Goal: Transaction & Acquisition: Purchase product/service

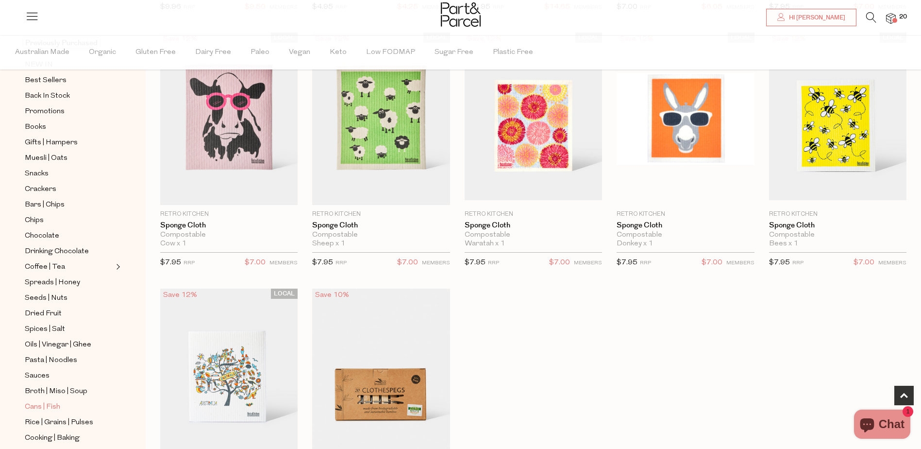
scroll to position [146, 0]
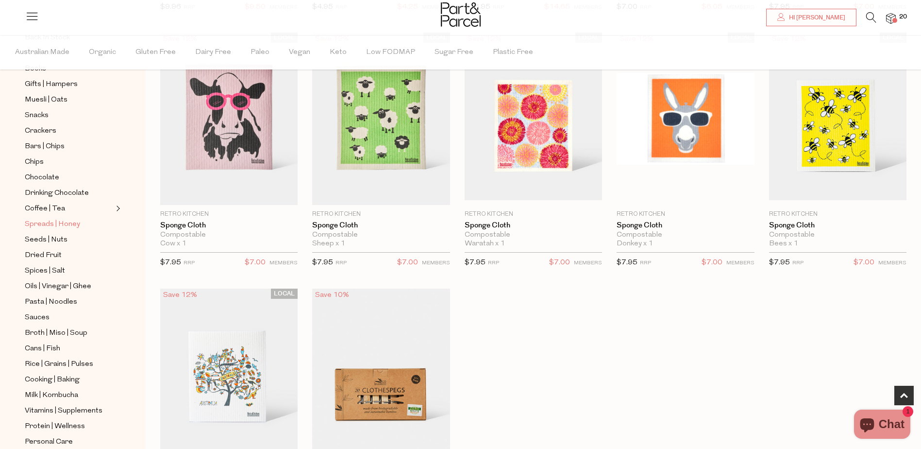
click at [60, 219] on span "Spreads | Honey" at bounding box center [52, 225] width 55 height 12
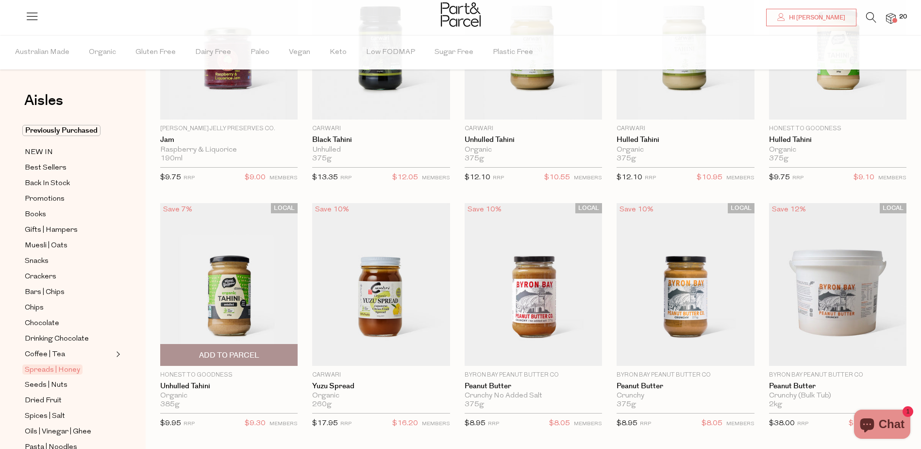
scroll to position [97, 0]
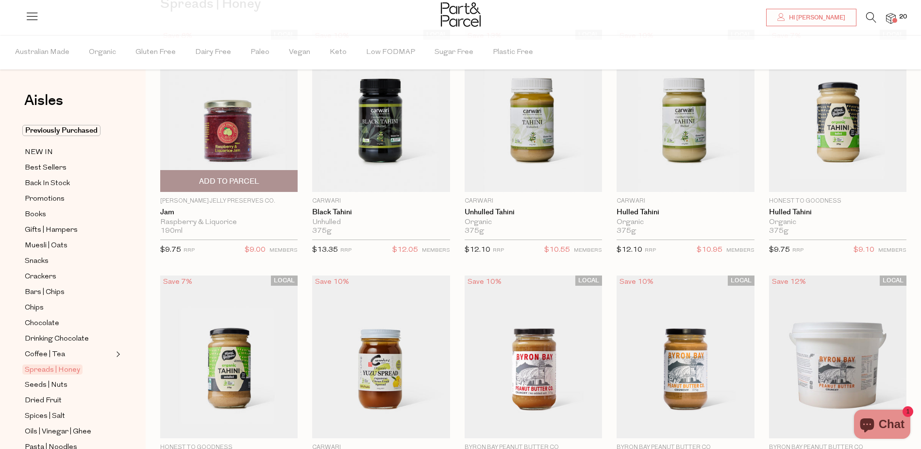
click at [236, 112] on img at bounding box center [228, 111] width 137 height 163
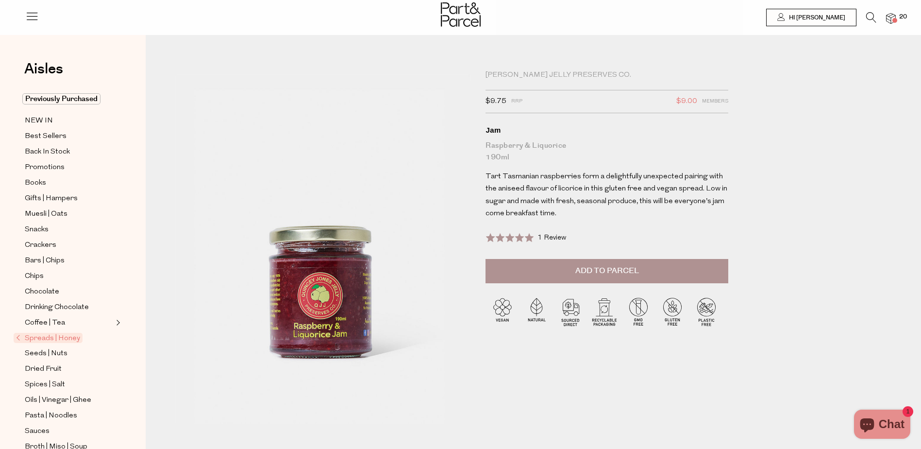
drag, startPoint x: 562, startPoint y: 274, endPoint x: 550, endPoint y: 270, distance: 12.6
click at [562, 274] on button "Add to Parcel" at bounding box center [607, 271] width 243 height 24
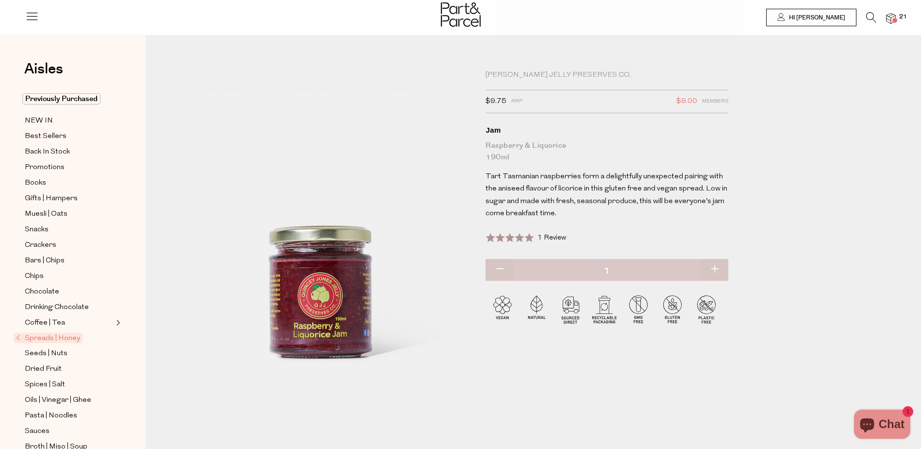
click at [38, 333] on span "Spreads | Honey" at bounding box center [48, 338] width 69 height 10
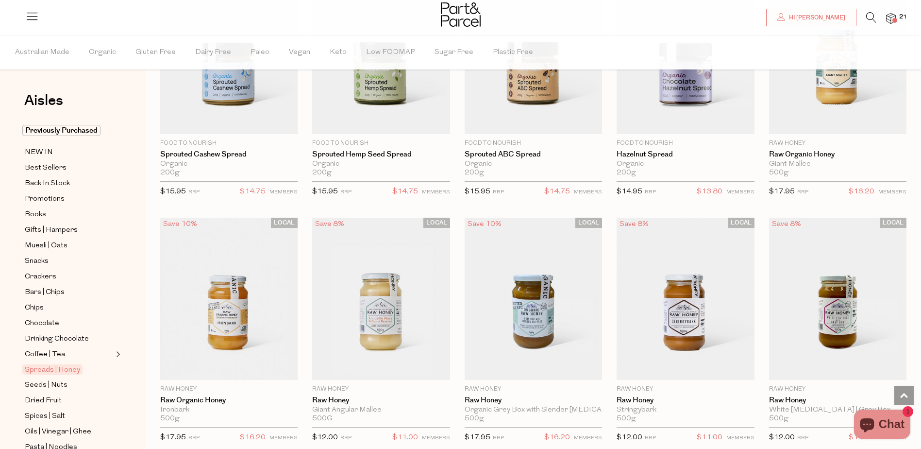
scroll to position [1748, 0]
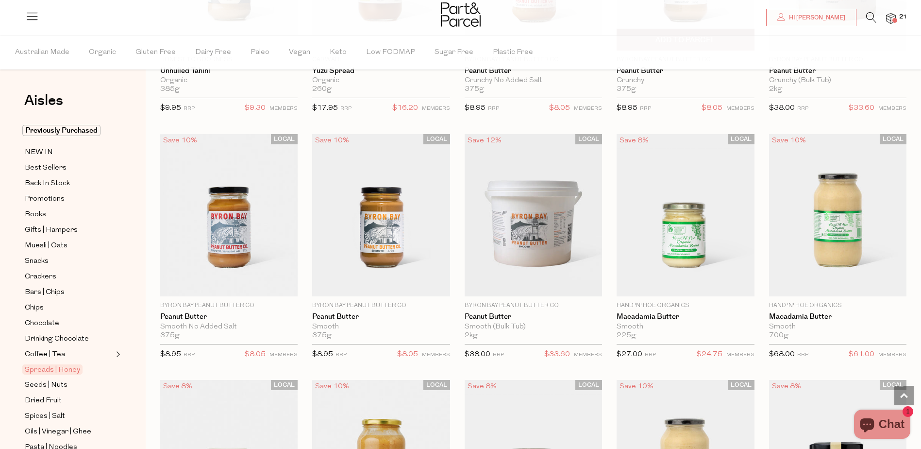
scroll to position [486, 0]
click at [899, 24] on div at bounding box center [460, 16] width 921 height 32
click at [897, 18] on span "21" at bounding box center [903, 17] width 13 height 9
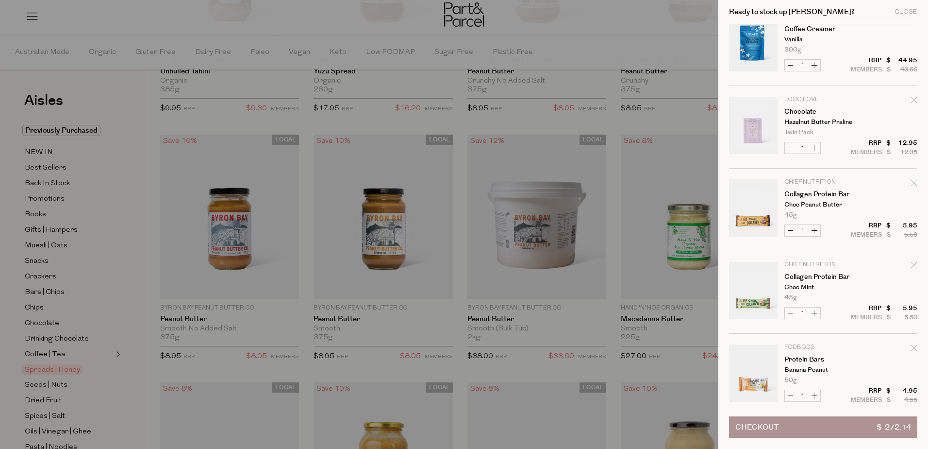
scroll to position [418, 0]
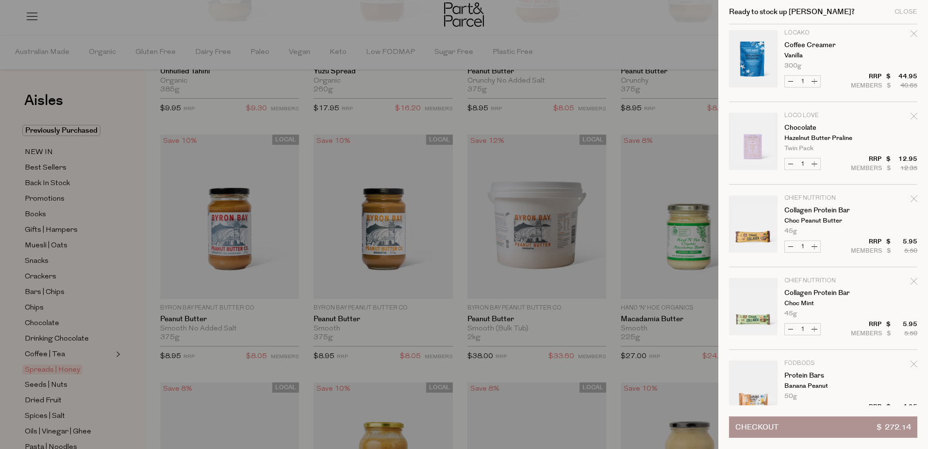
click at [812, 161] on button "Increase Chocolate" at bounding box center [815, 163] width 12 height 11
type input "2"
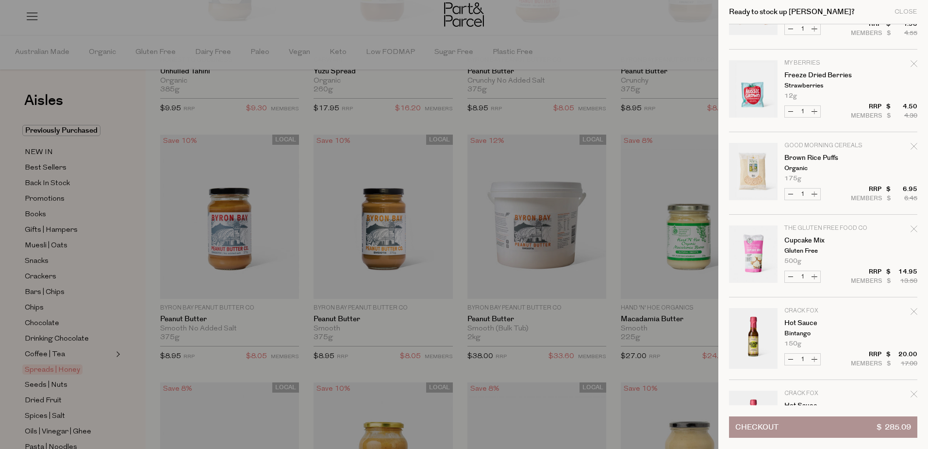
scroll to position [806, 0]
